Goal: Task Accomplishment & Management: Manage account settings

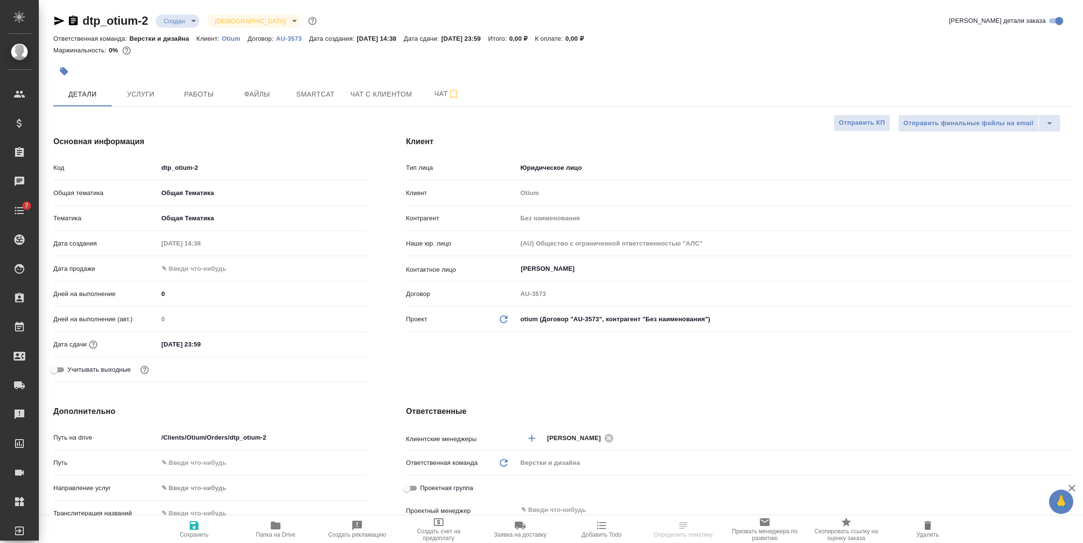
select select "RU"
type textarea "x"
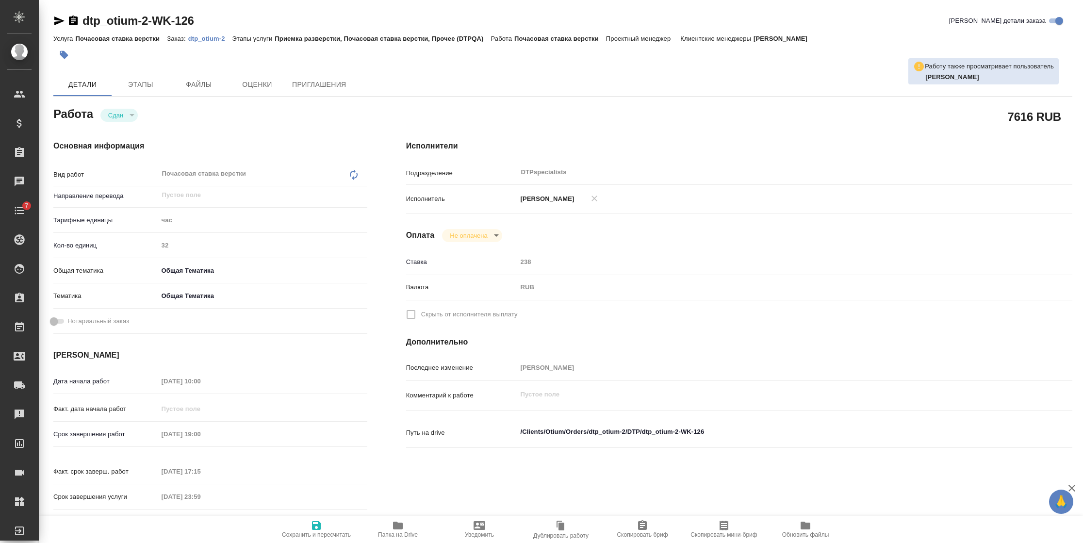
type textarea "x"
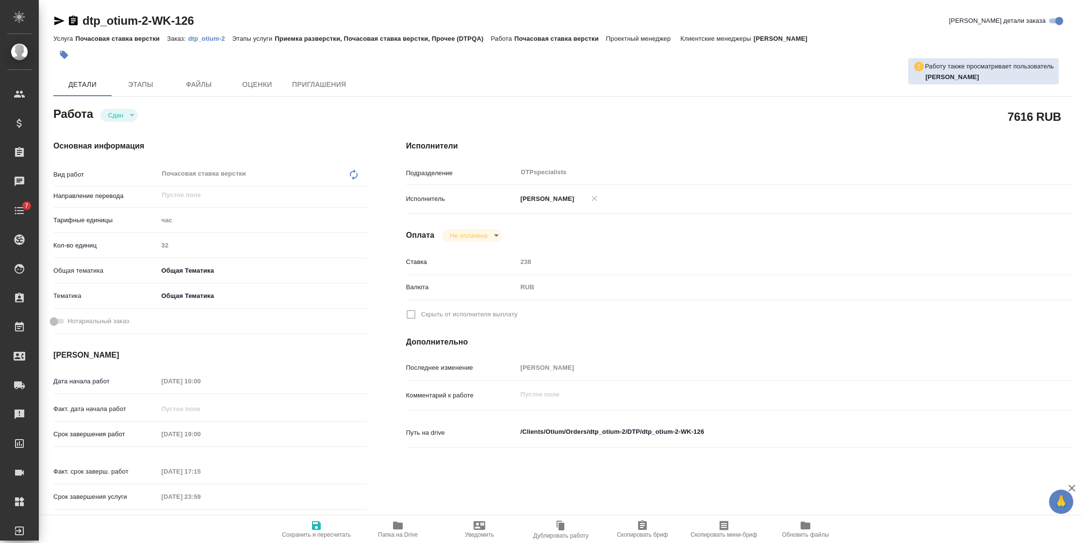
type textarea "x"
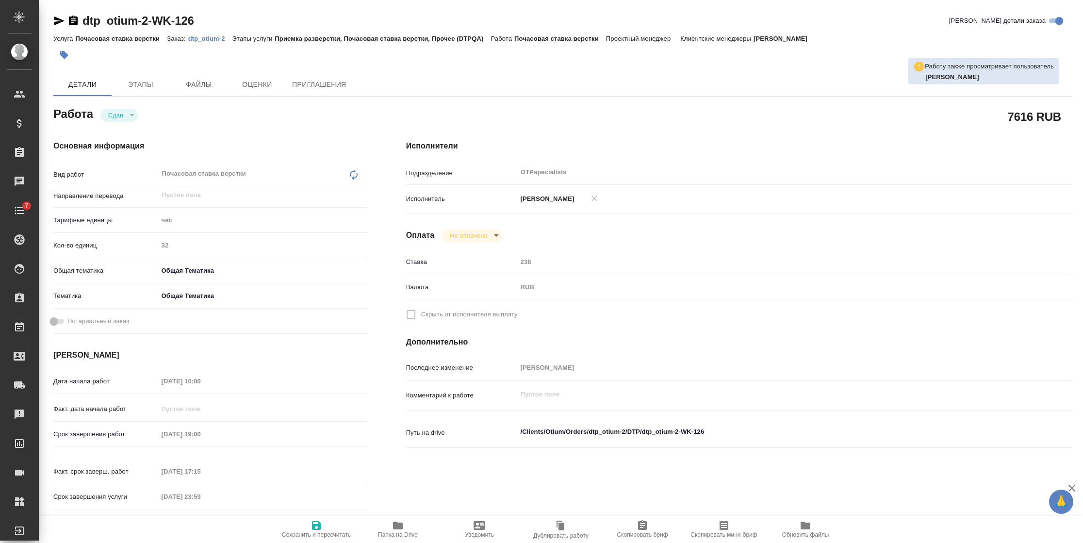
type textarea "x"
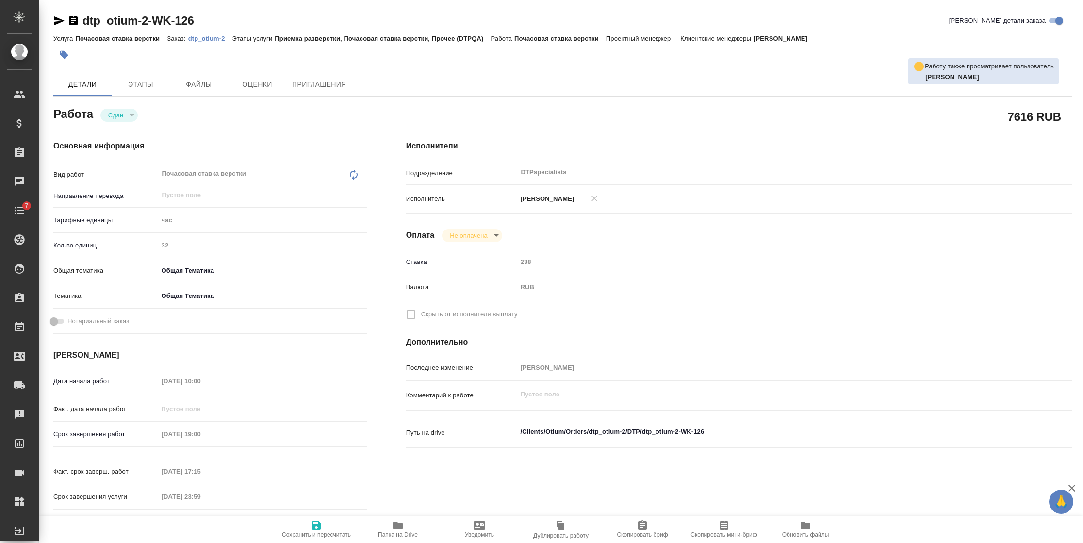
type textarea "x"
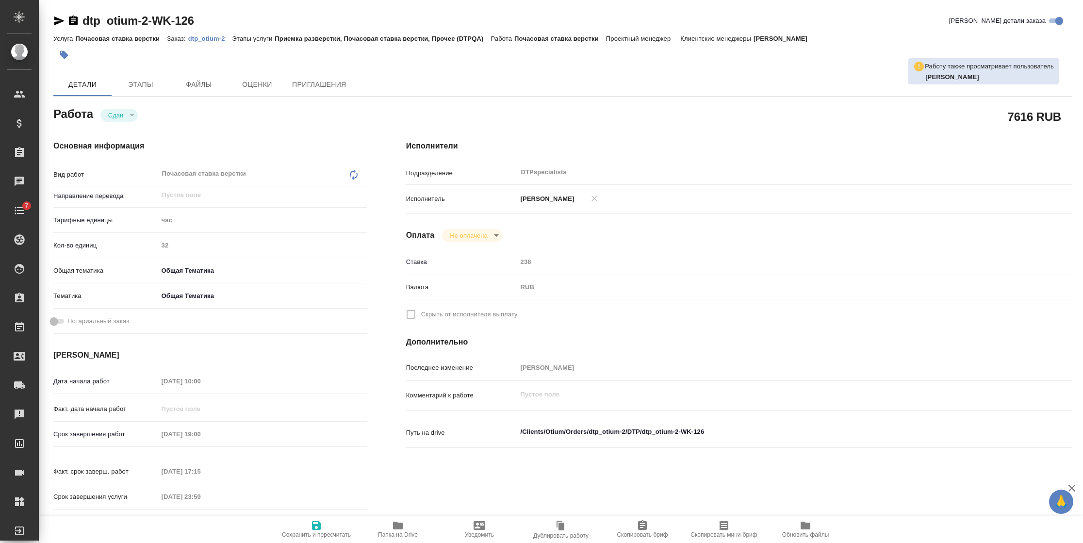
click at [199, 38] on p "dtp_otium-2" at bounding box center [210, 38] width 44 height 7
type textarea "x"
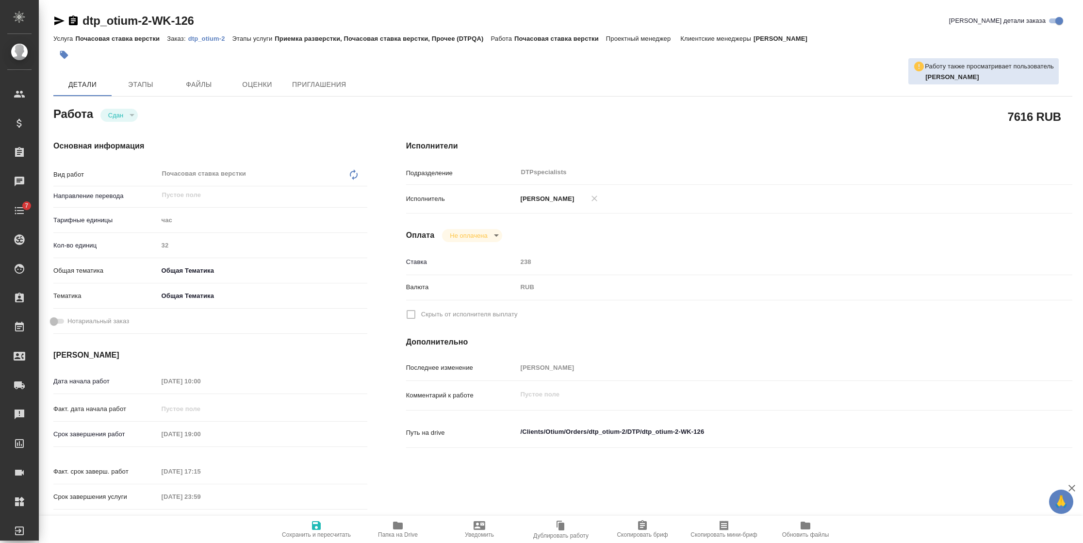
type textarea "x"
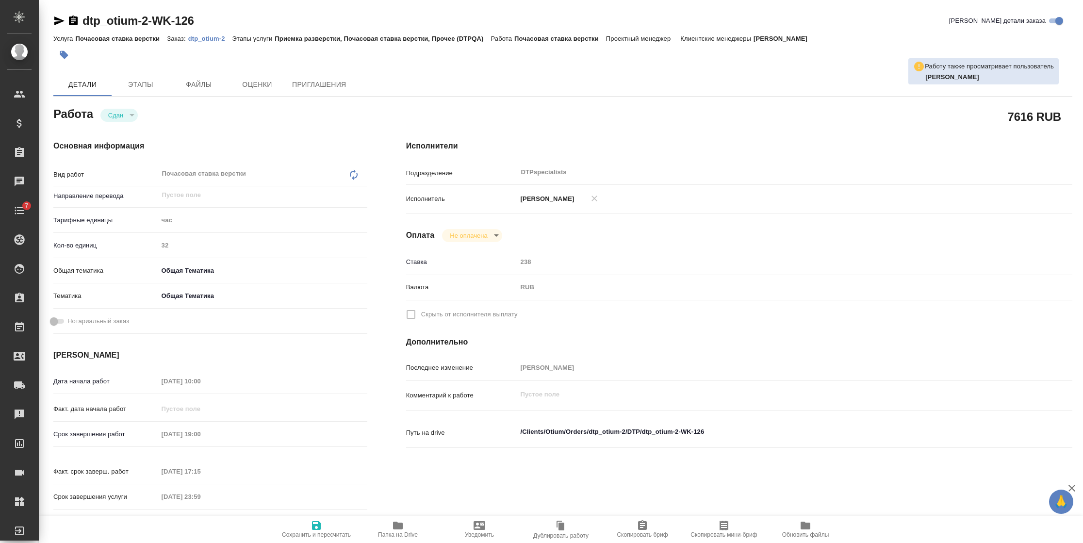
type textarea "x"
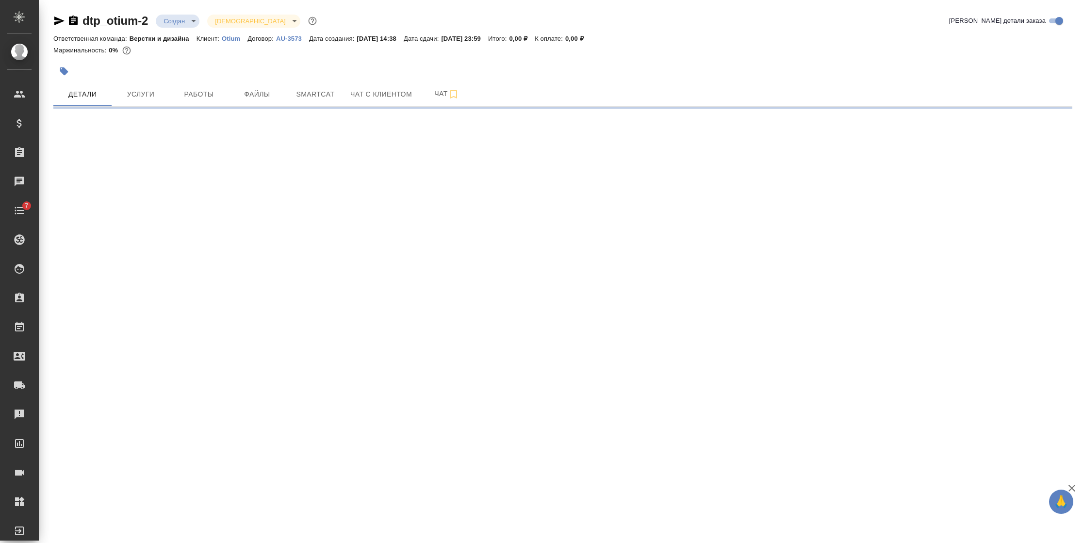
select select "RU"
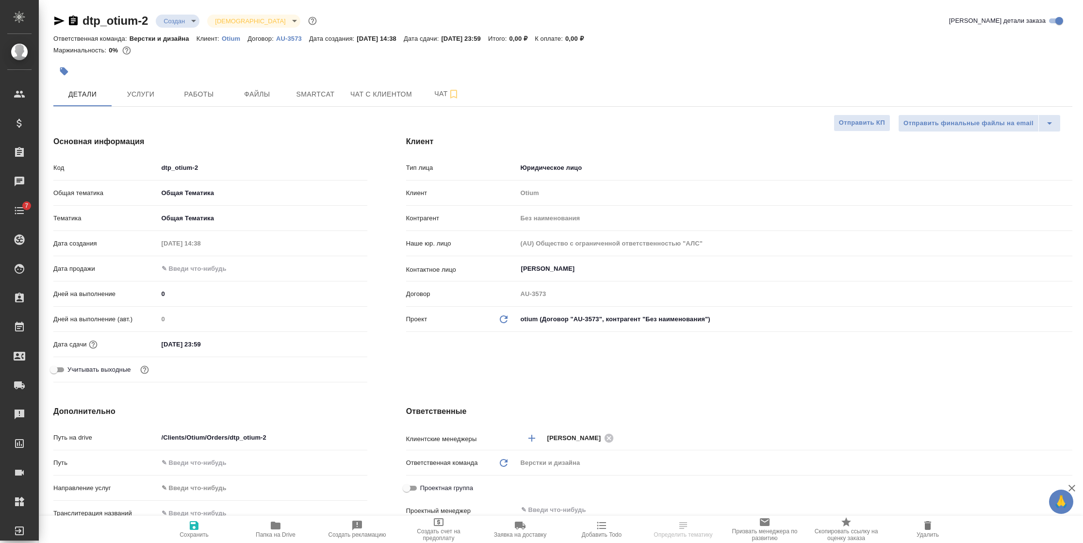
type textarea "x"
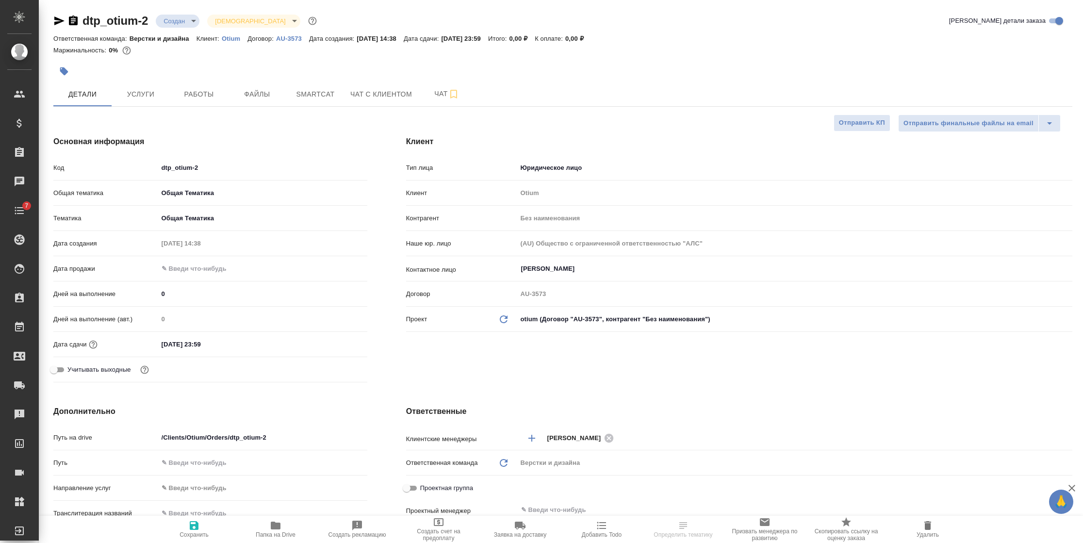
type textarea "x"
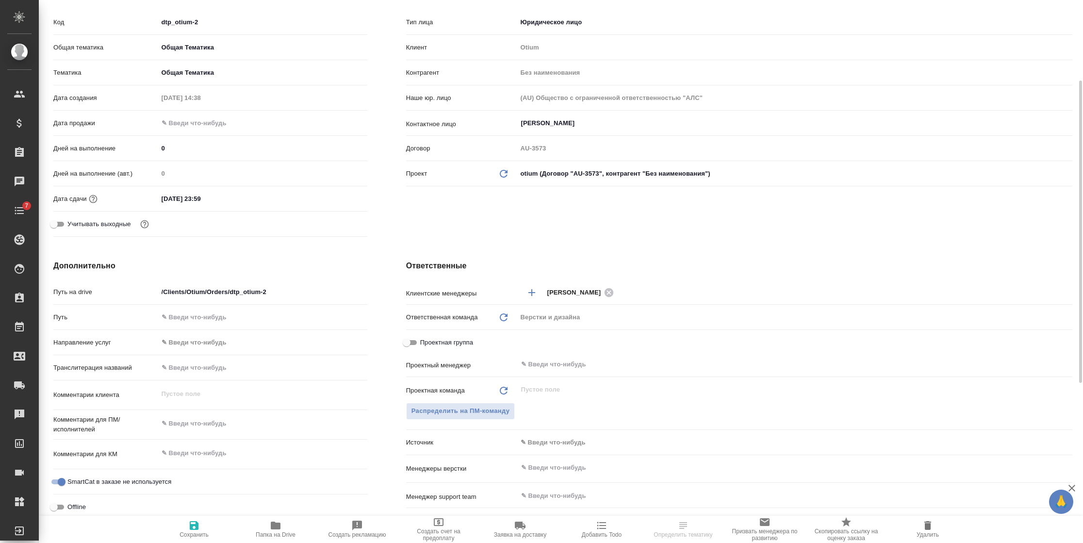
click at [232, 202] on input "31.12.2025 23:59" at bounding box center [200, 199] width 85 height 14
click at [339, 197] on icon "button" at bounding box center [339, 198] width 12 height 12
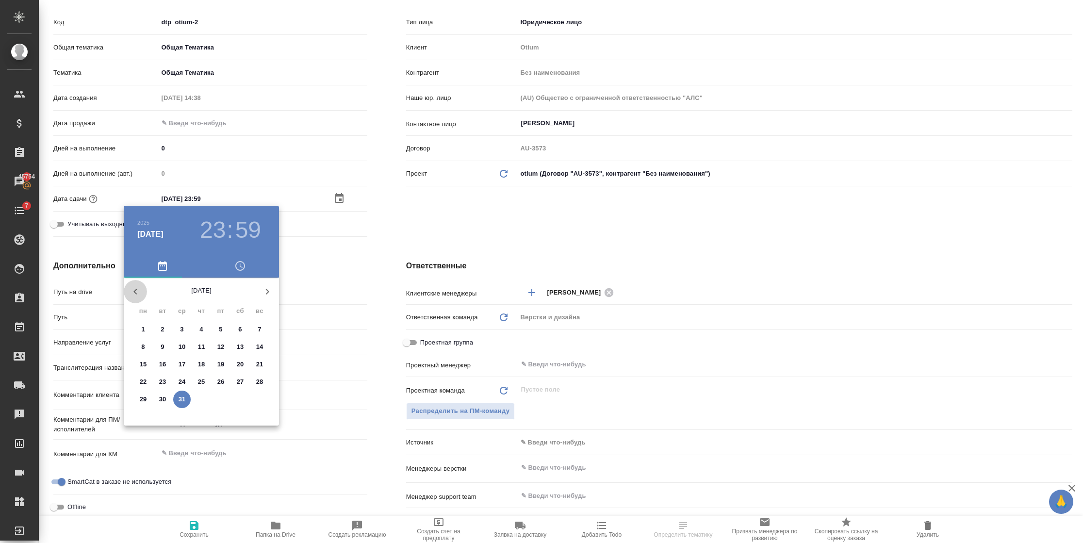
click at [133, 289] on icon "button" at bounding box center [136, 292] width 12 height 12
click at [226, 326] on span "3" at bounding box center [220, 330] width 17 height 10
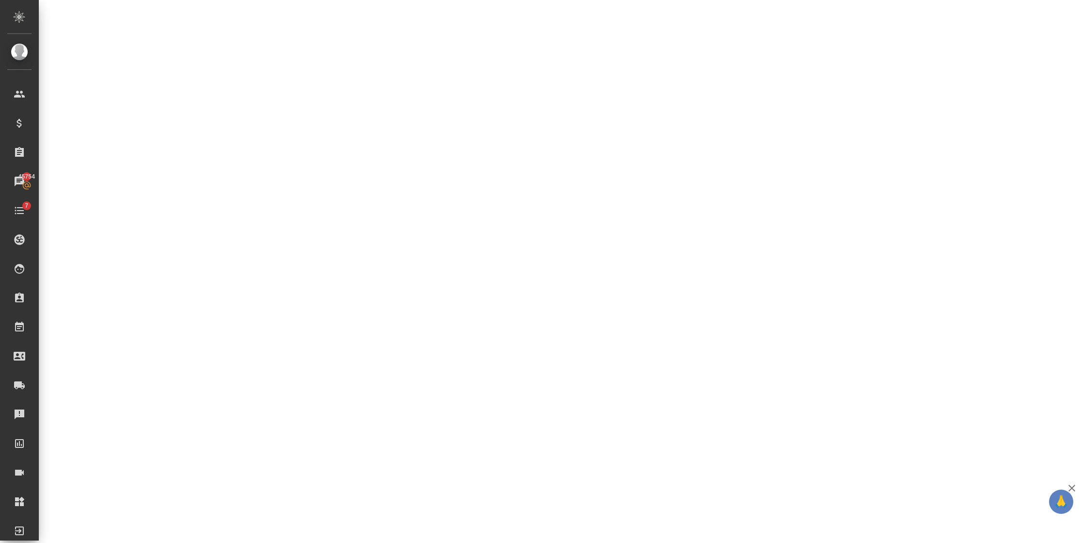
select select "RU"
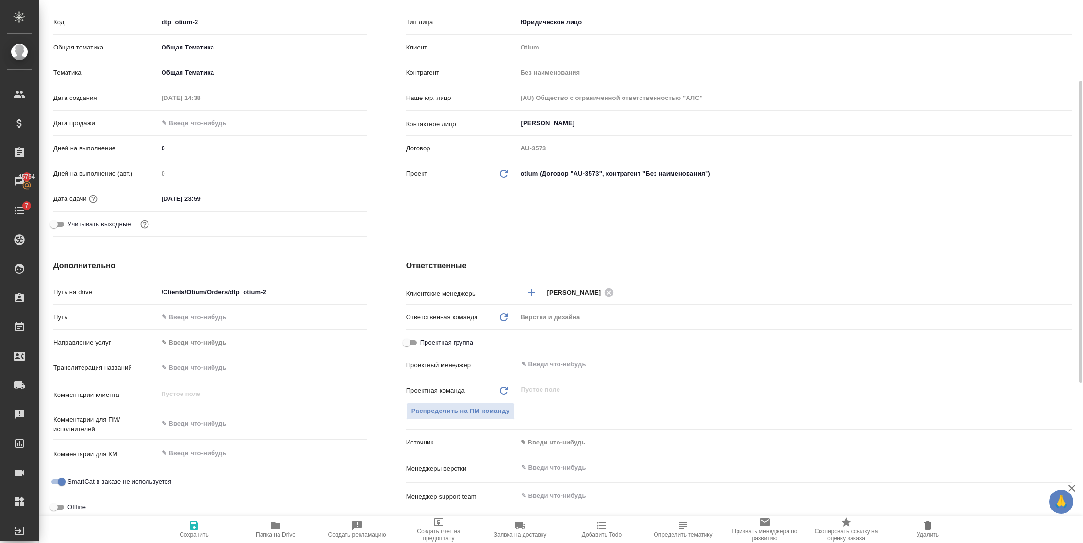
type textarea "x"
click at [214, 204] on input "31.12.2025 23:59" at bounding box center [201, 199] width 85 height 14
click at [333, 198] on icon "button" at bounding box center [339, 199] width 12 height 12
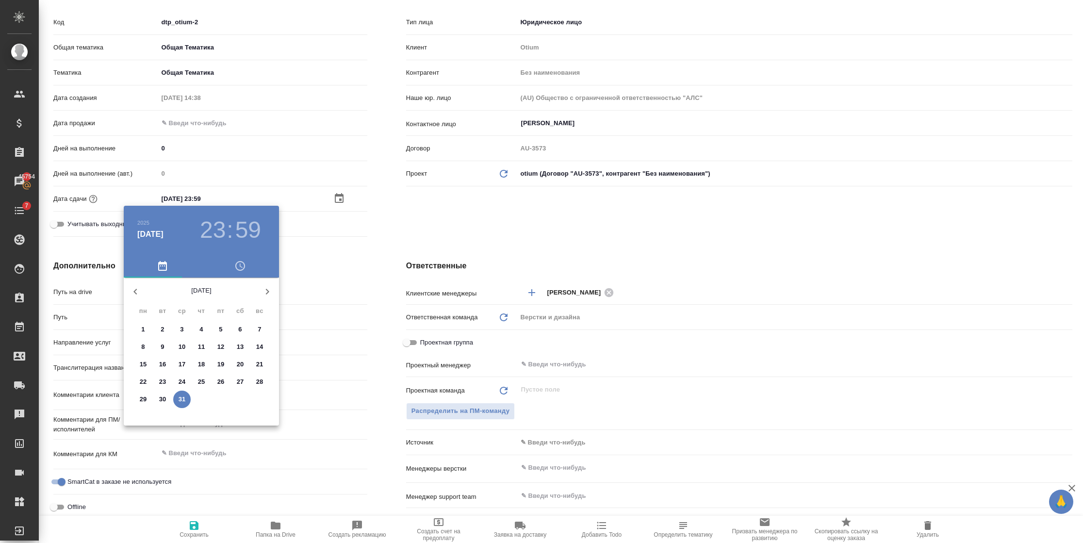
click at [181, 326] on p "3" at bounding box center [181, 330] width 3 height 10
type input "03.12.2025 23:59"
type textarea "x"
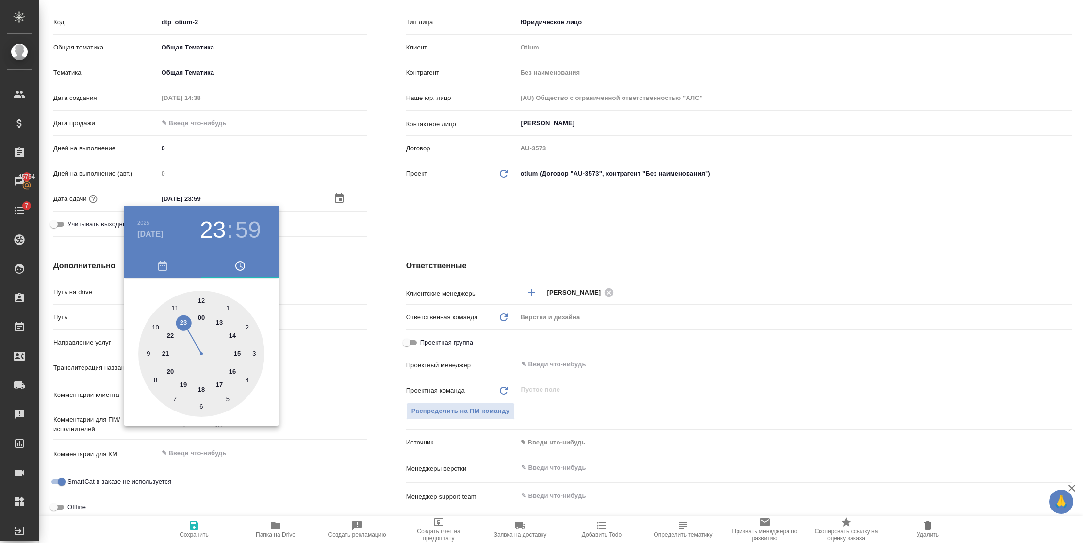
click at [152, 276] on button "button" at bounding box center [163, 265] width 78 height 23
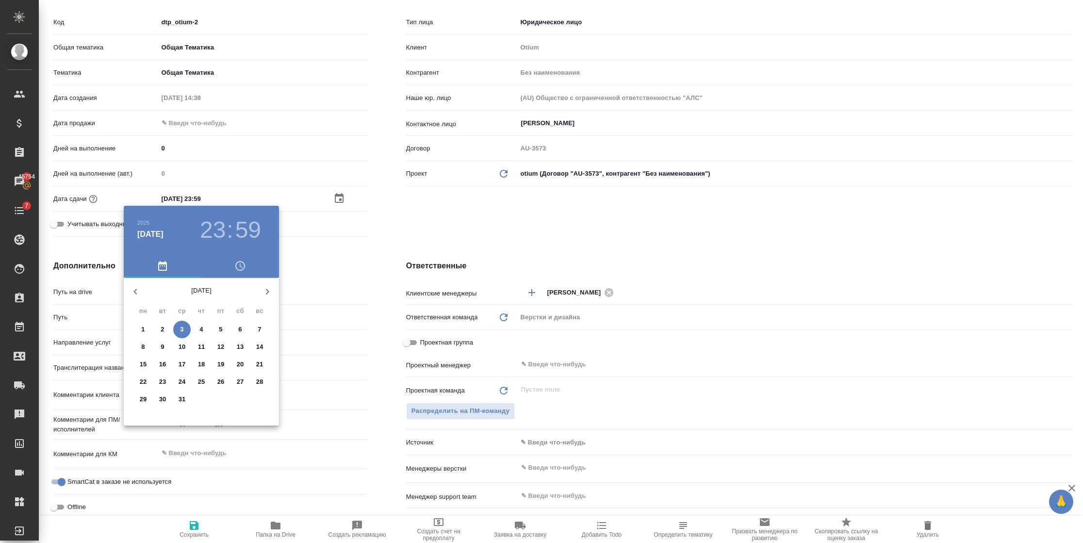
click at [135, 295] on icon "button" at bounding box center [136, 292] width 12 height 12
click at [219, 329] on p "3" at bounding box center [220, 330] width 3 height 10
type input "[DATE] 23:59"
type textarea "x"
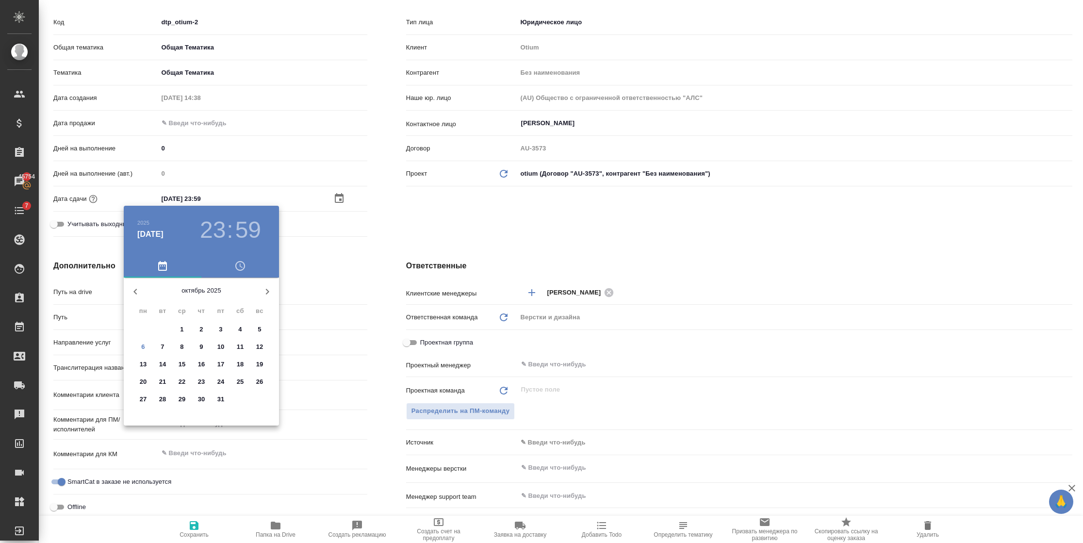
type textarea "x"
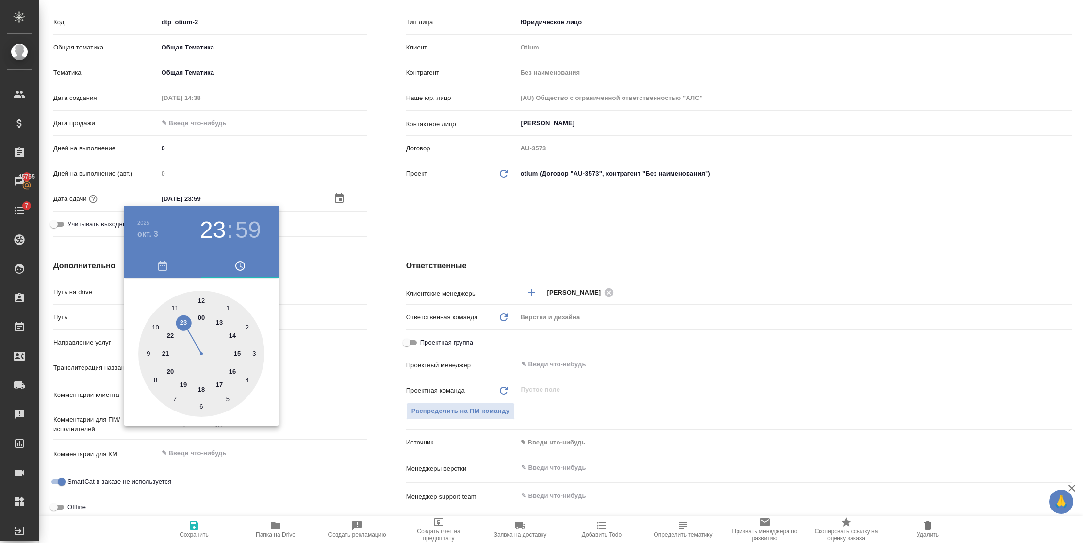
click at [347, 270] on div at bounding box center [541, 271] width 1083 height 543
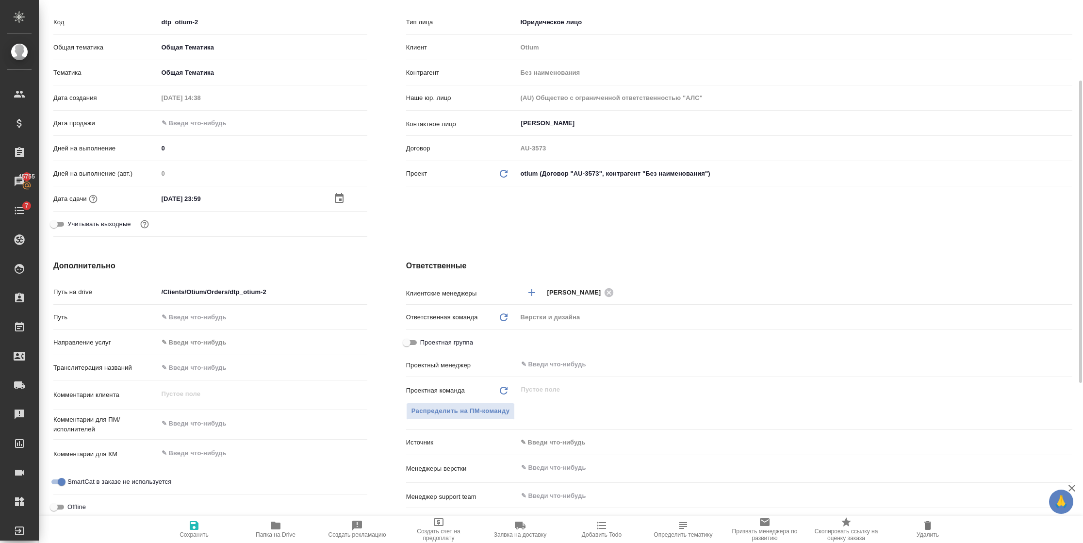
click at [200, 525] on span "Сохранить" at bounding box center [194, 529] width 70 height 18
type textarea "x"
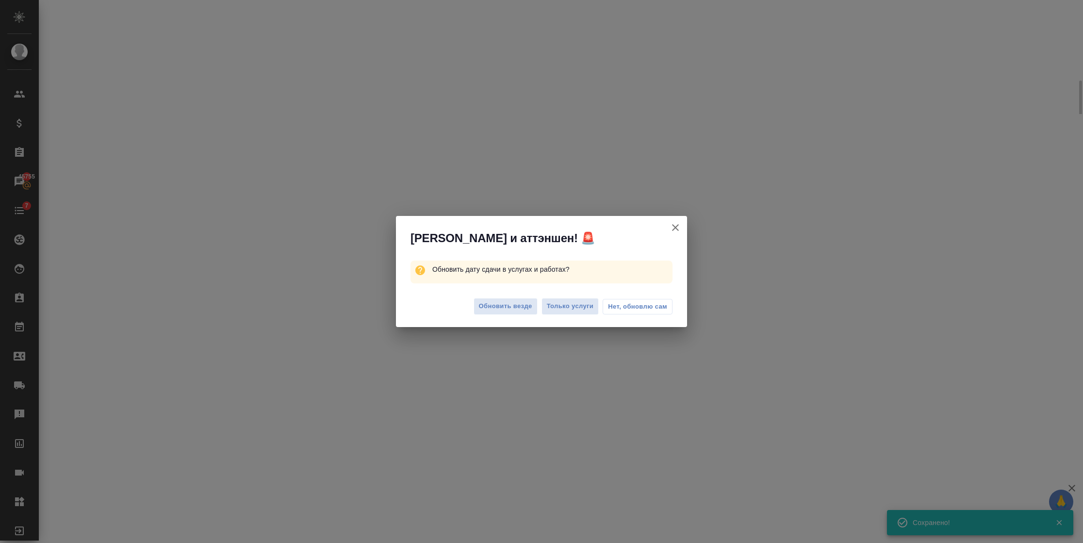
select select "RU"
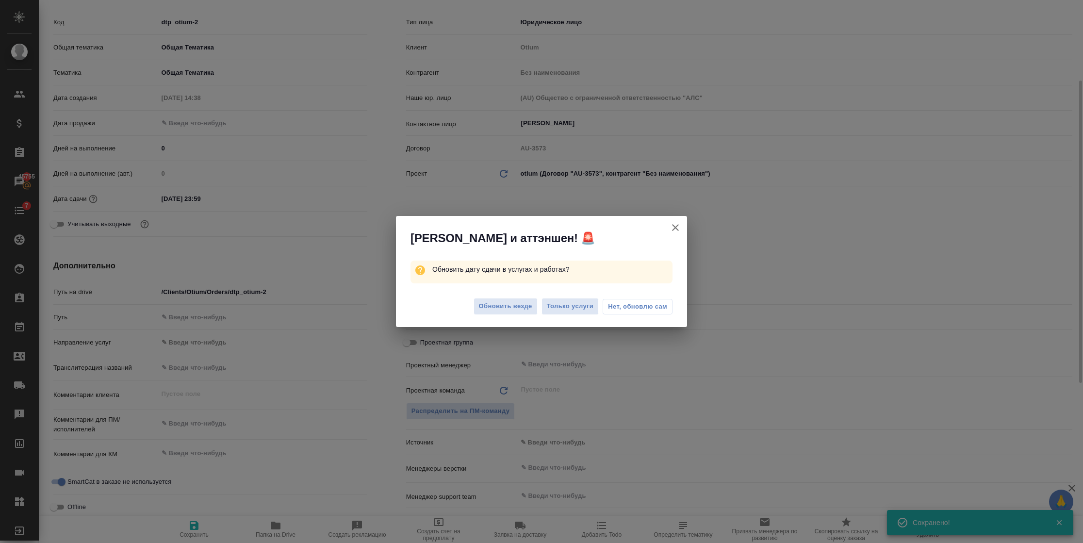
type textarea "x"
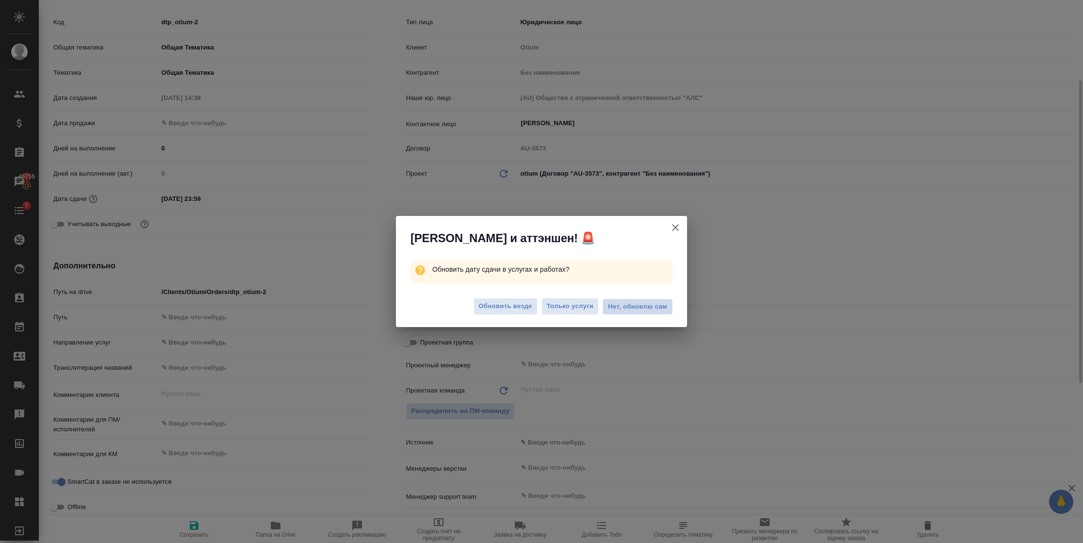
click at [642, 303] on span "Нет, обновлю сам" at bounding box center [637, 307] width 59 height 10
type textarea "x"
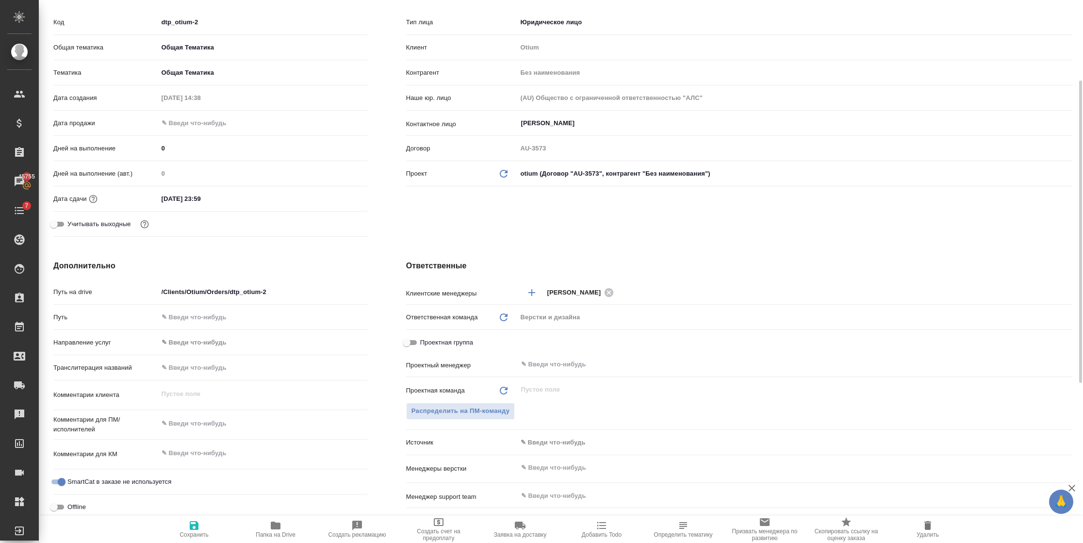
scroll to position [0, 0]
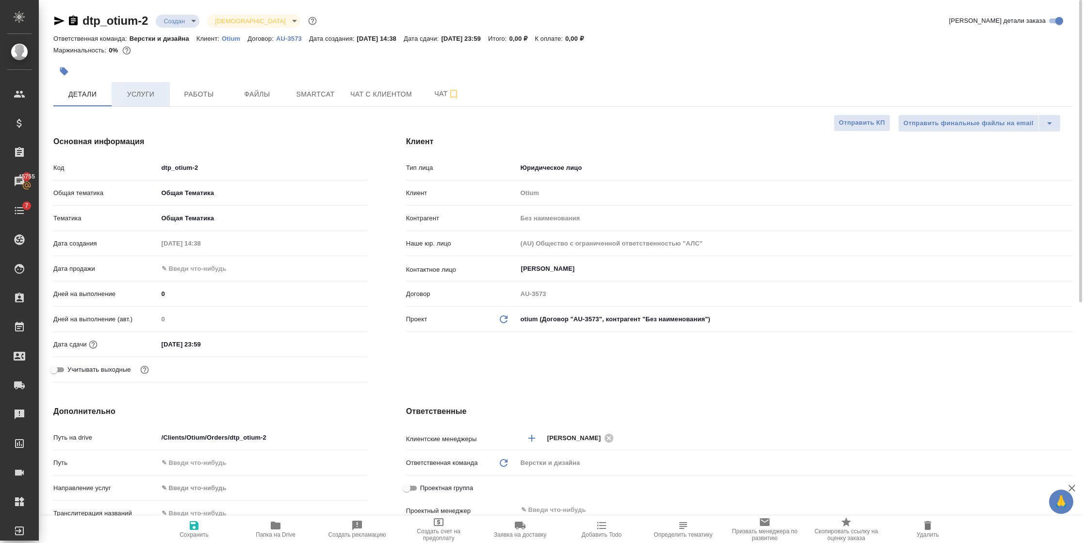
click at [148, 94] on span "Услуги" at bounding box center [140, 94] width 47 height 12
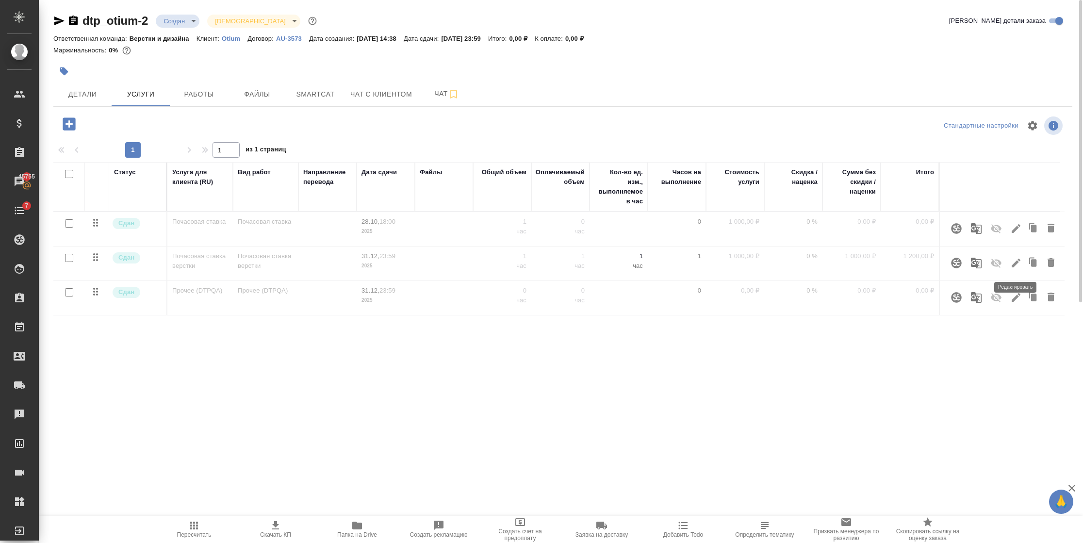
click at [1012, 261] on icon "button" at bounding box center [1016, 263] width 12 height 12
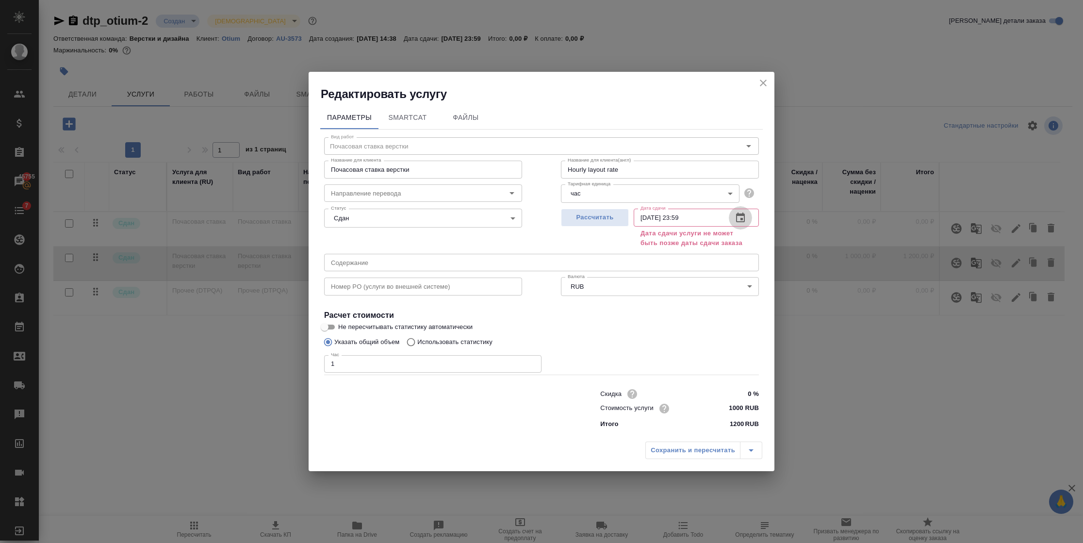
click at [738, 218] on icon "button" at bounding box center [741, 218] width 12 height 12
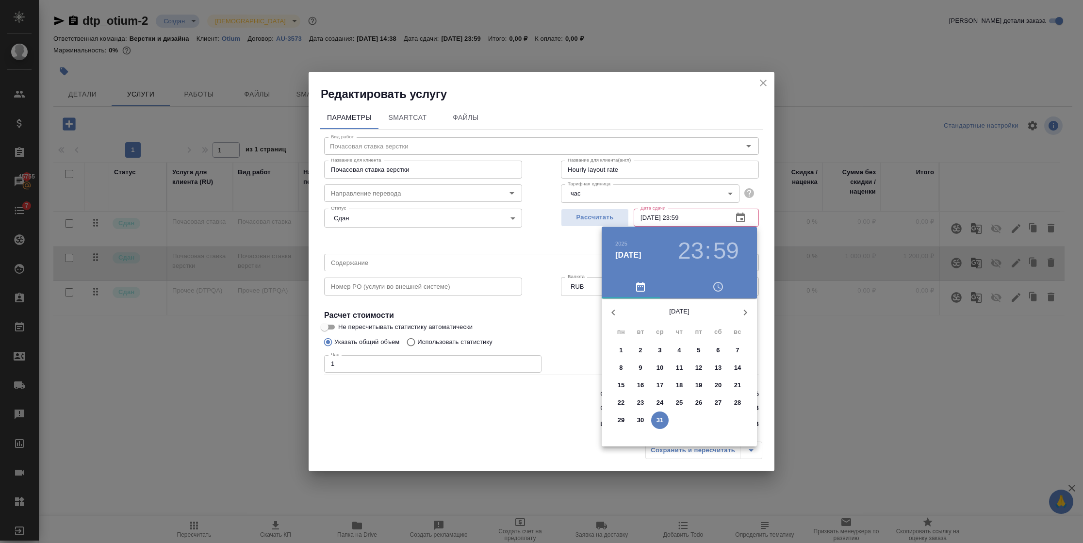
click at [615, 311] on icon "button" at bounding box center [614, 313] width 12 height 12
click at [697, 347] on p "3" at bounding box center [698, 351] width 3 height 10
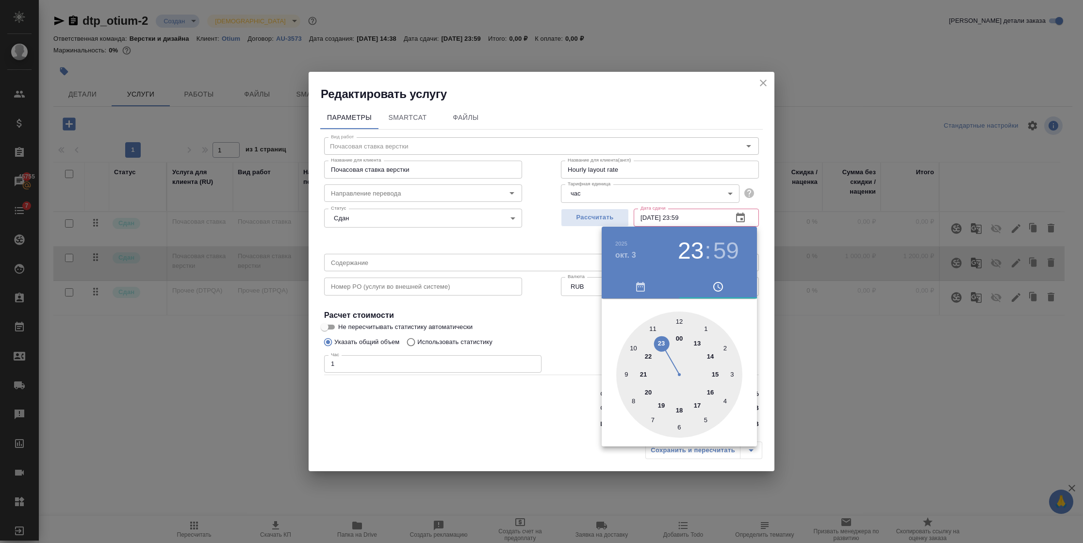
type input "[DATE] 23:59"
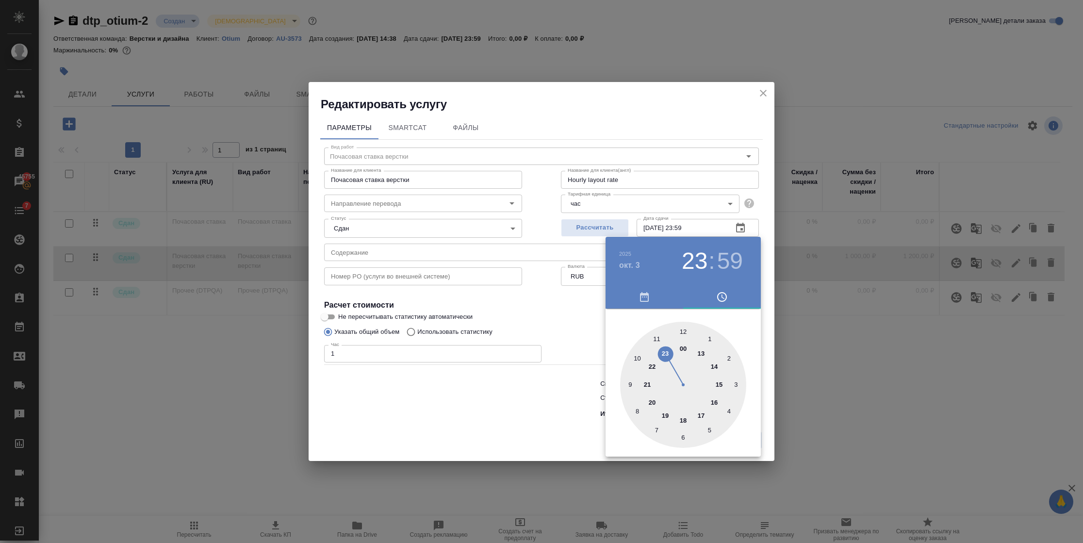
click at [889, 359] on div at bounding box center [541, 271] width 1083 height 543
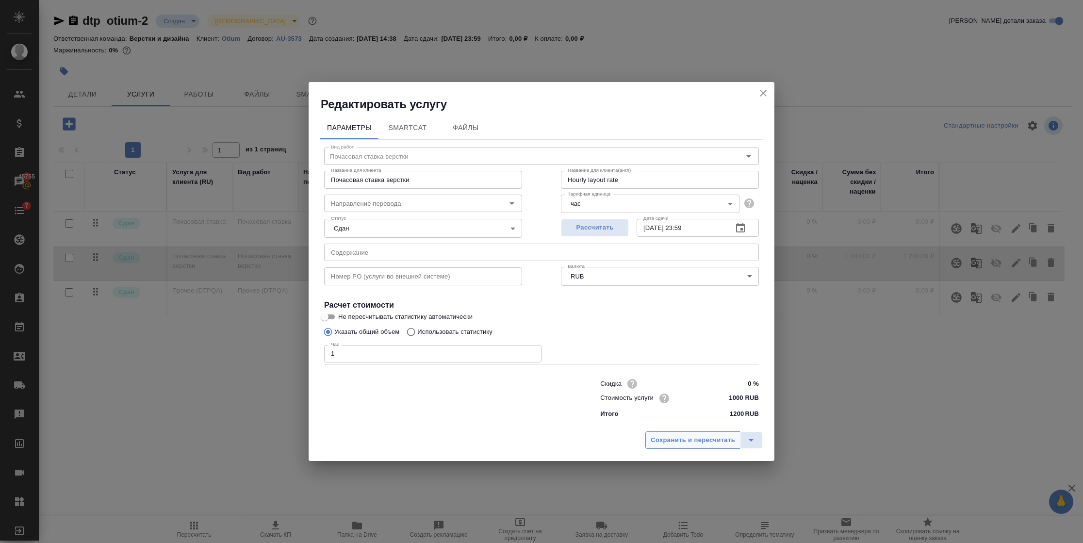
click at [685, 433] on button "Сохранить и пересчитать" at bounding box center [692, 439] width 95 height 17
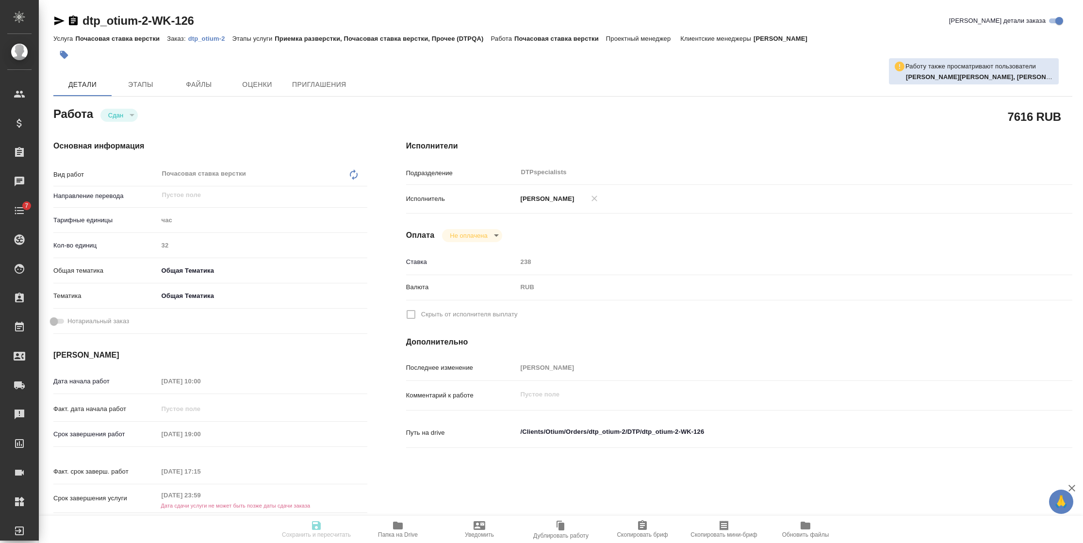
type textarea "x"
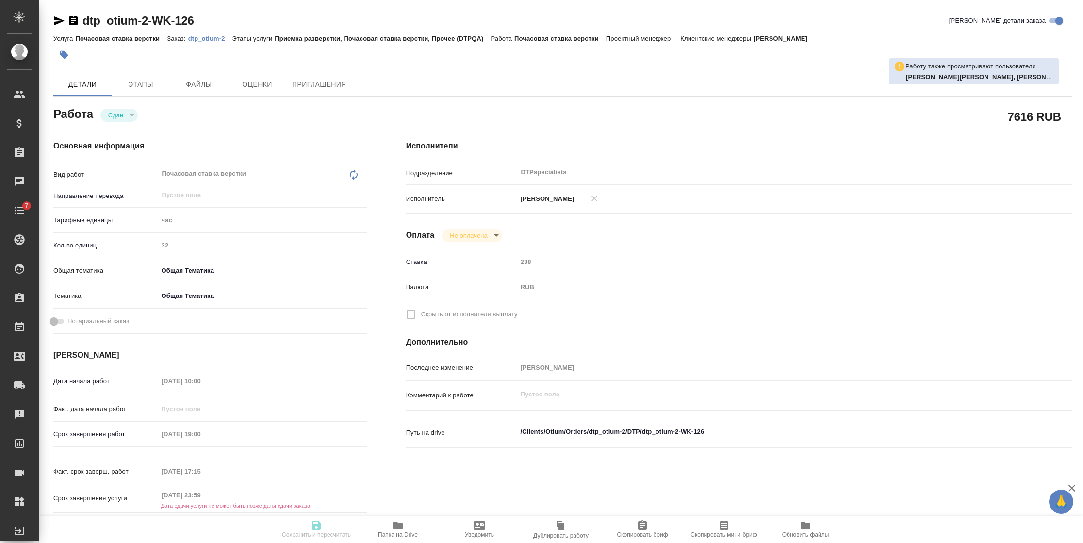
type textarea "x"
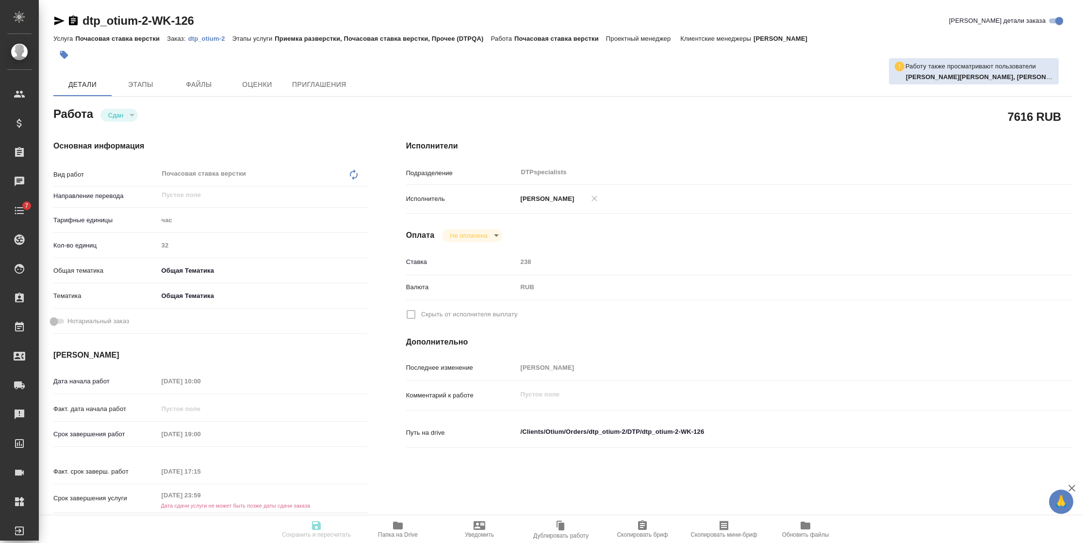
type textarea "x"
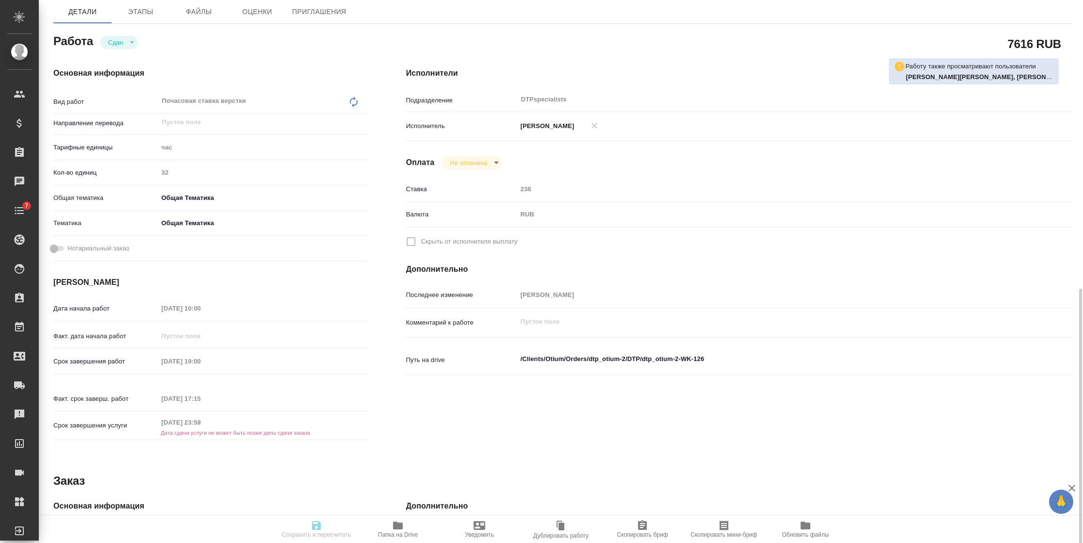
scroll to position [218, 0]
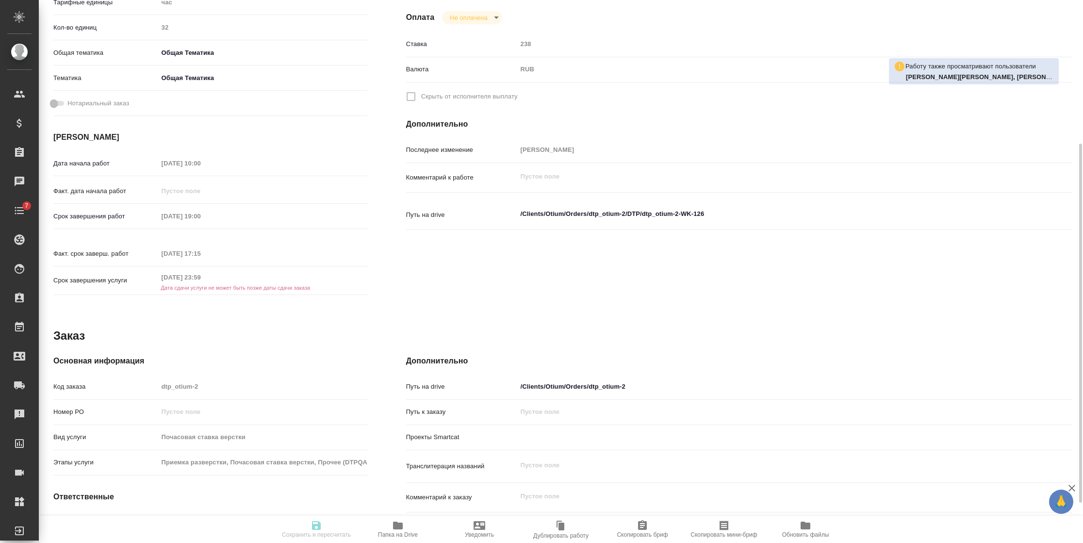
type textarea "x"
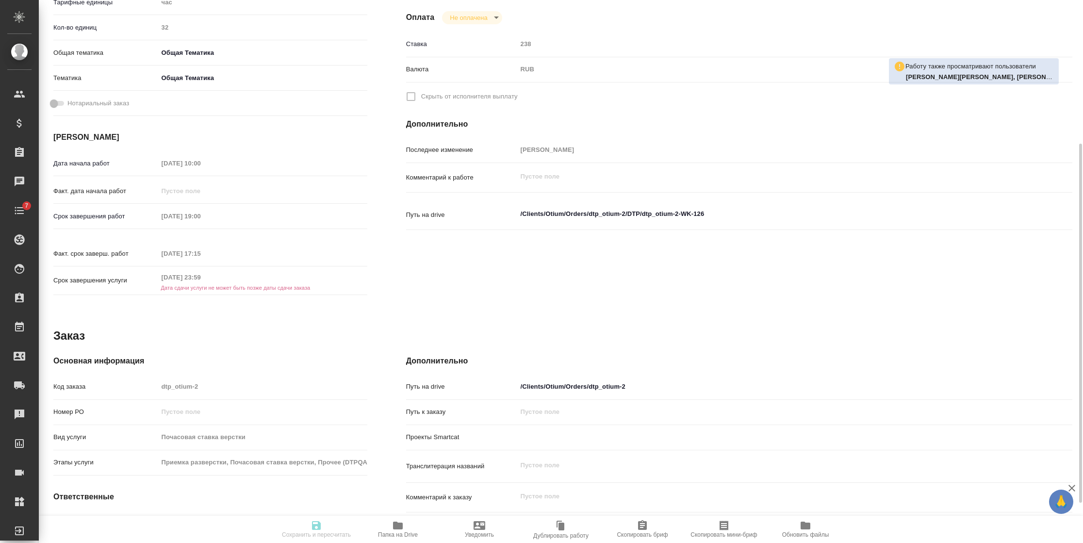
type textarea "x"
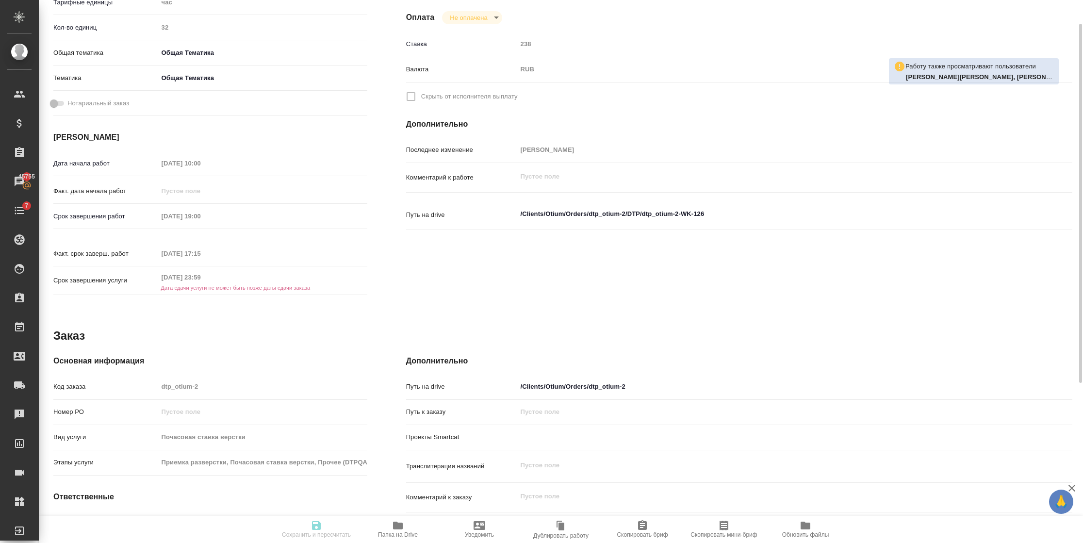
scroll to position [0, 0]
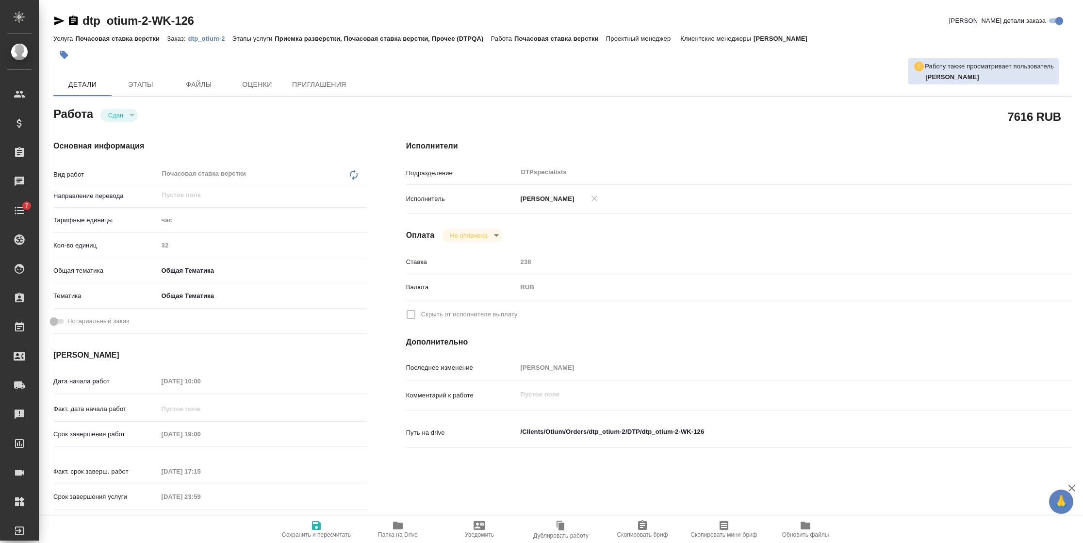
type textarea "x"
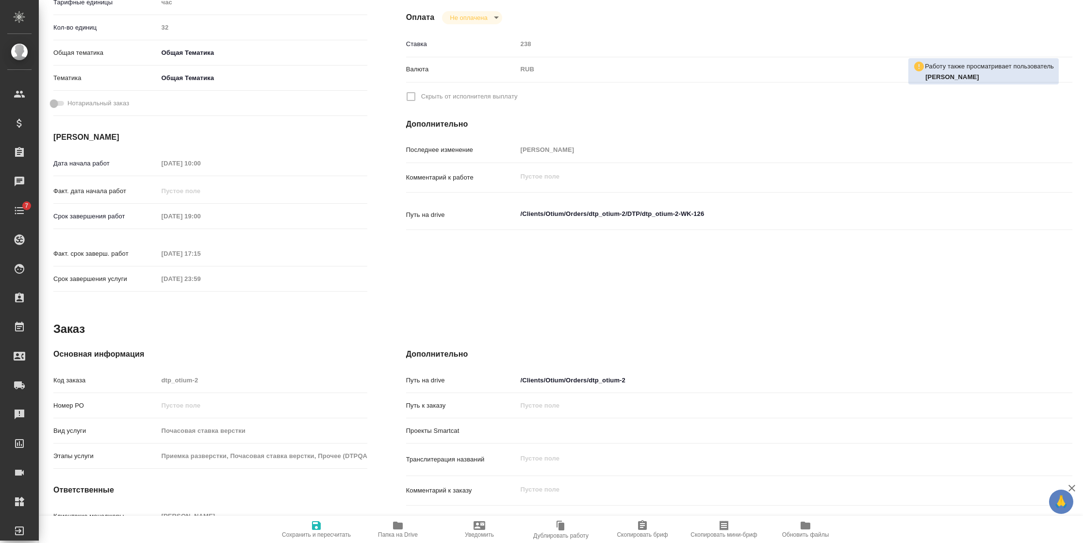
type textarea "x"
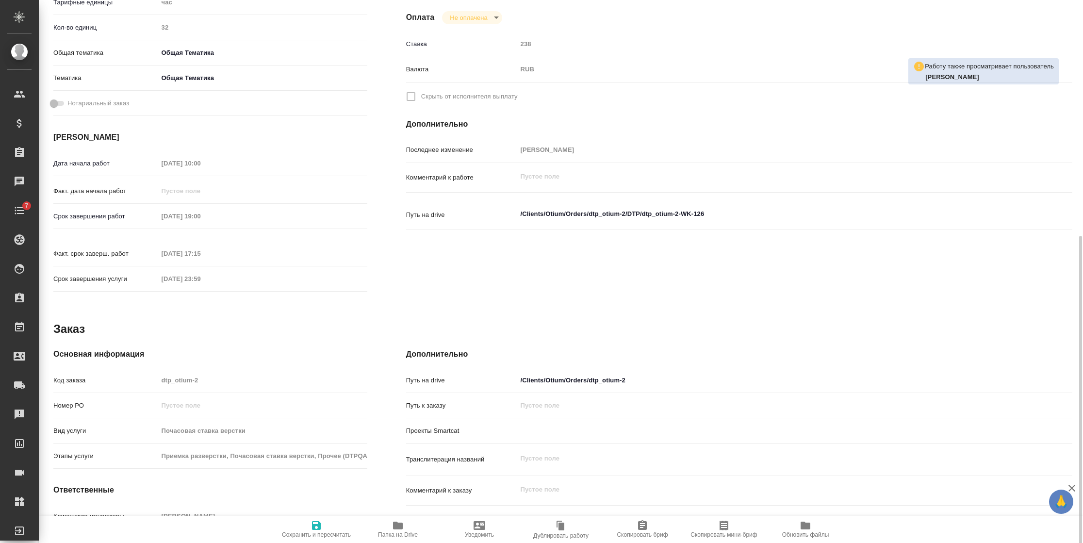
scroll to position [272, 0]
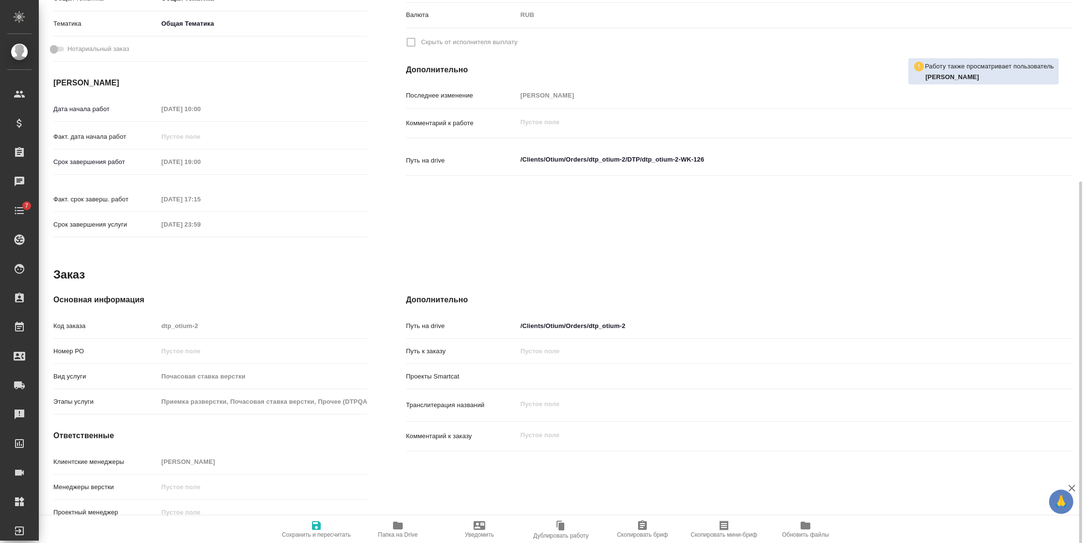
type textarea "x"
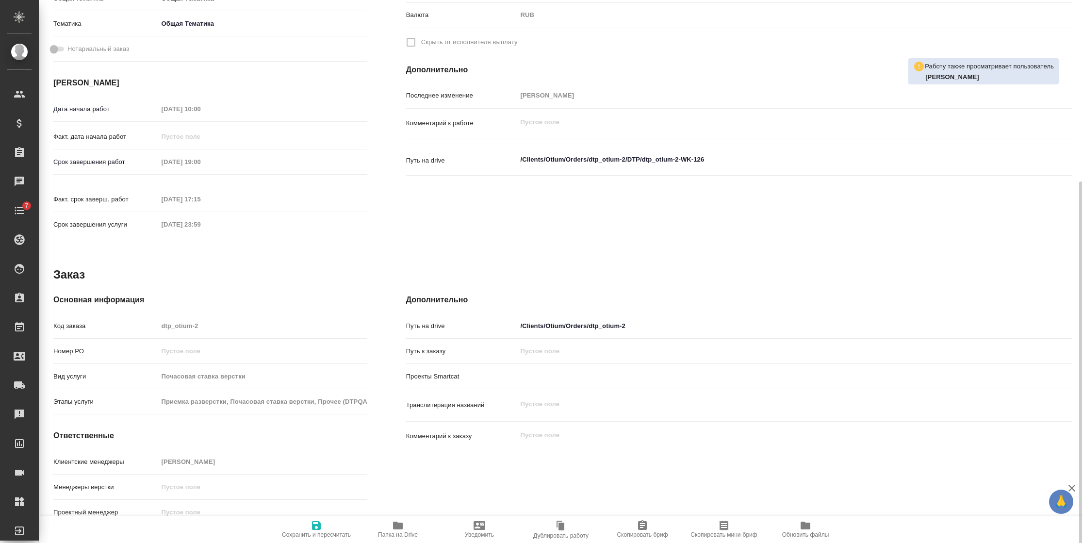
type textarea "x"
